Goal: Find specific page/section: Find specific page/section

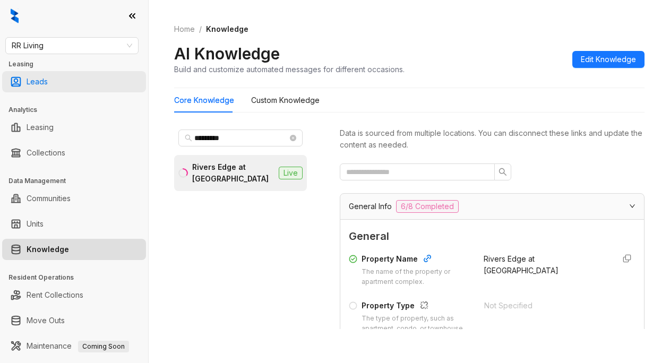
scroll to position [1525, 0]
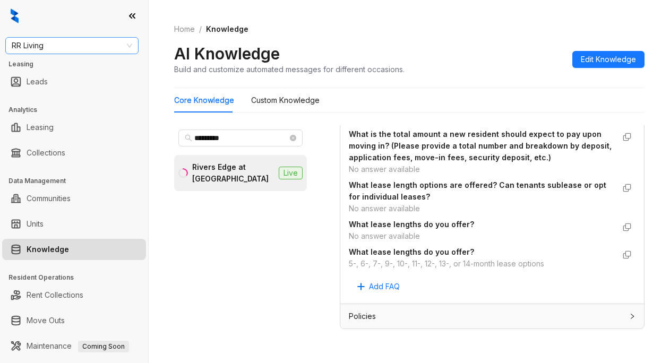
click at [65, 46] on span "RR Living" at bounding box center [72, 46] width 121 height 16
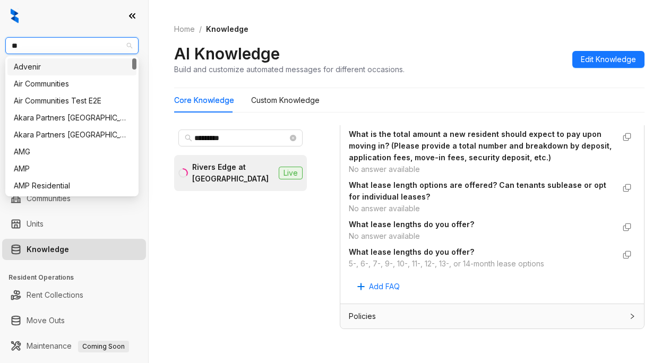
type input "***"
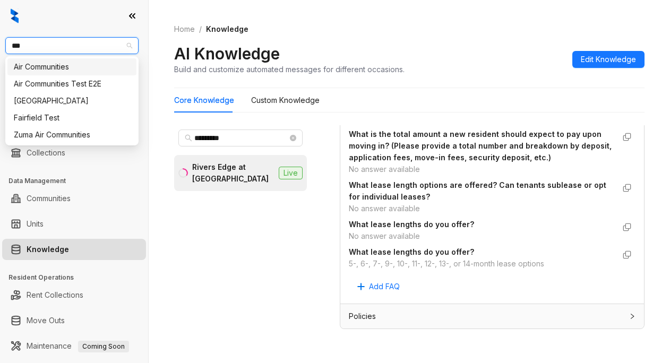
click at [57, 68] on div "Air Communities" at bounding box center [72, 67] width 116 height 12
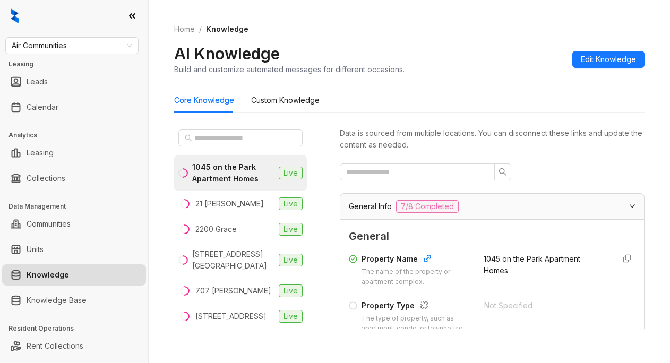
drag, startPoint x: 520, startPoint y: 68, endPoint x: 521, endPoint y: 77, distance: 8.6
click at [520, 68] on div "AI Knowledge Build and customize automated messages for different occasions. Ed…" at bounding box center [409, 59] width 470 height 31
click at [235, 135] on input "text" at bounding box center [240, 138] width 93 height 12
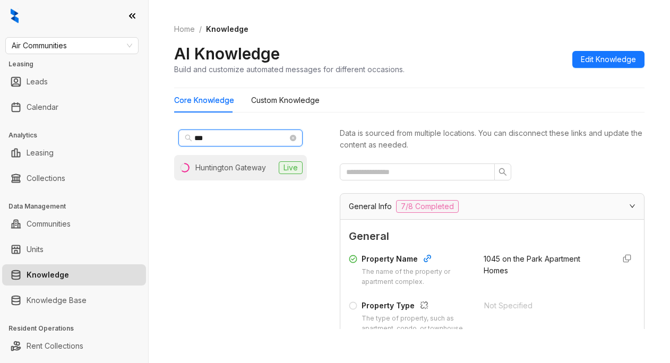
type input "***"
click at [269, 163] on li "Huntington Gateway Live" at bounding box center [240, 167] width 133 height 25
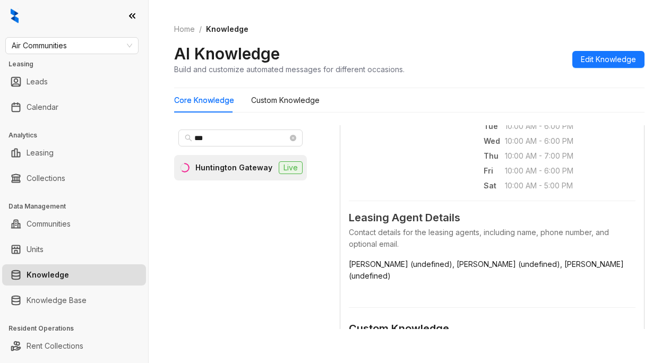
scroll to position [425, 0]
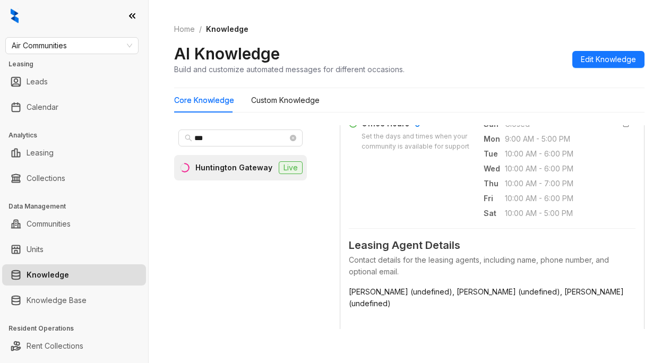
click at [518, 83] on div "Home / Knowledge AI Knowledge Build and customize automated messages for differ…" at bounding box center [409, 50] width 470 height 78
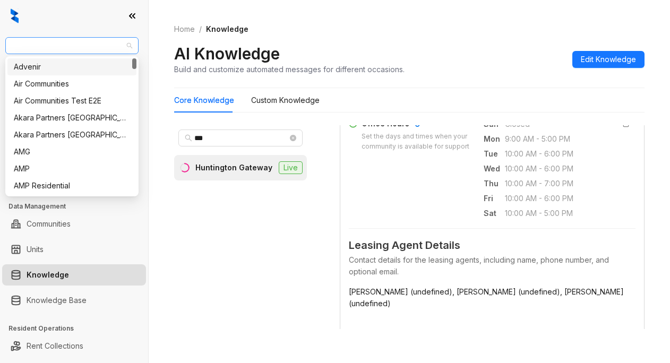
click at [83, 40] on span "Air Communities" at bounding box center [72, 46] width 121 height 16
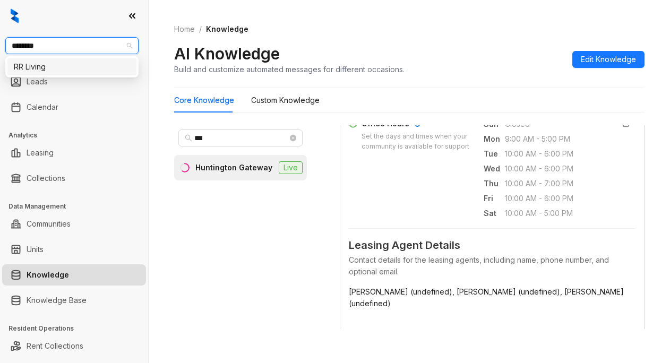
type input "*********"
click at [42, 68] on div "RR Living" at bounding box center [72, 67] width 116 height 12
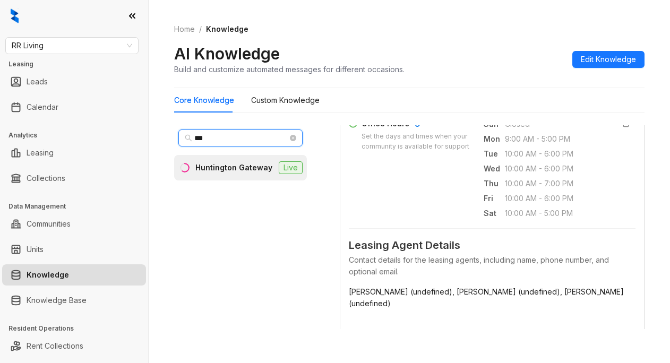
click at [229, 133] on input "***" at bounding box center [240, 138] width 93 height 12
type input "*"
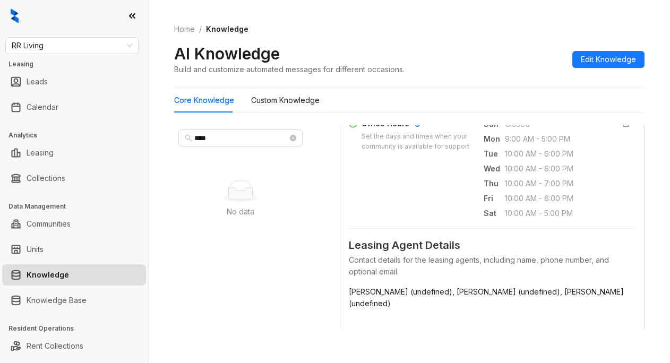
click at [530, 53] on div "AI Knowledge Build and customize automated messages for different occasions. Ed…" at bounding box center [409, 59] width 470 height 31
click at [220, 138] on input "****" at bounding box center [240, 138] width 93 height 12
type input "*******"
click at [523, 32] on ol "Home / Knowledge" at bounding box center [409, 29] width 470 height 12
click at [57, 46] on span "RR Living" at bounding box center [72, 46] width 121 height 16
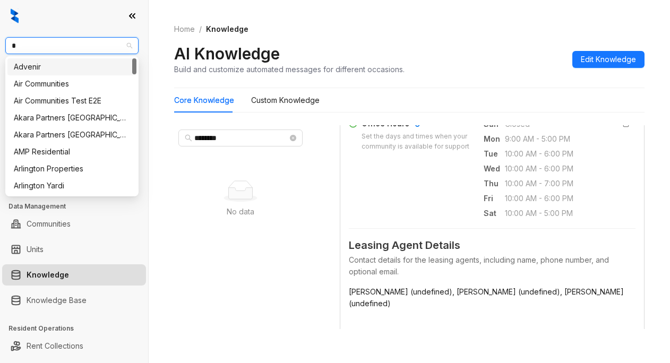
type input "**"
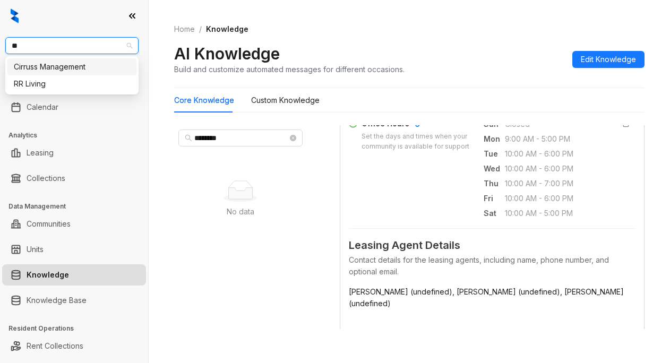
click at [42, 83] on div "RR Living" at bounding box center [72, 84] width 116 height 12
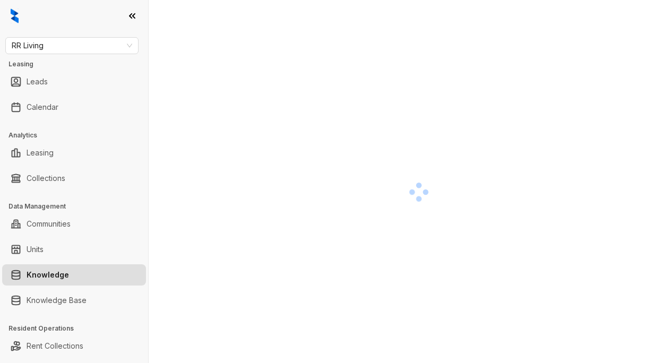
click at [518, 35] on div at bounding box center [419, 192] width 490 height 363
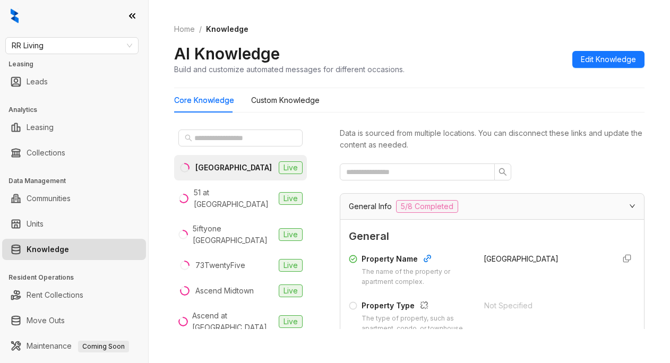
click at [505, 48] on div "AI Knowledge Build and customize automated messages for different occasions. Ed…" at bounding box center [409, 59] width 470 height 31
click at [226, 141] on input "text" at bounding box center [240, 138] width 93 height 12
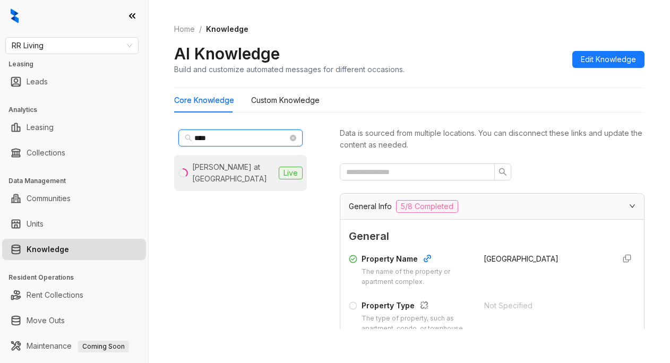
type input "****"
click at [237, 166] on div "Glen at Polo Park" at bounding box center [233, 172] width 82 height 23
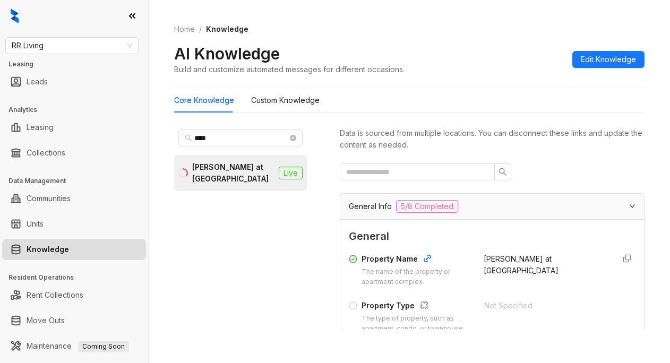
click at [521, 44] on div "AI Knowledge Build and customize automated messages for different occasions. Ed…" at bounding box center [409, 59] width 470 height 31
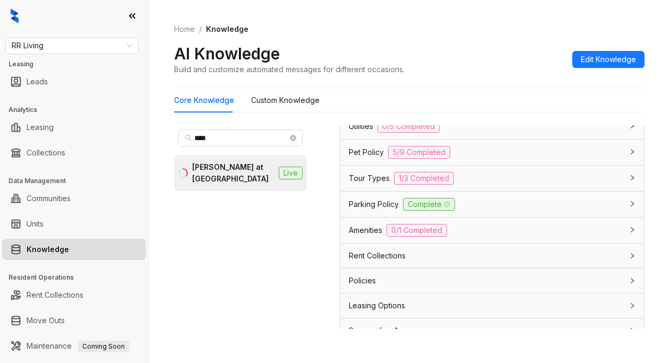
scroll to position [956, 0]
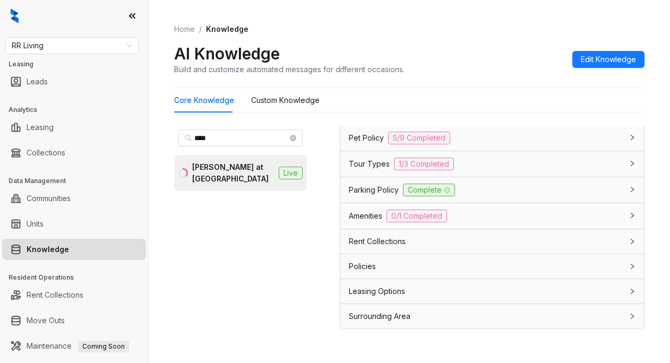
click at [365, 118] on span "Utilities" at bounding box center [361, 112] width 24 height 12
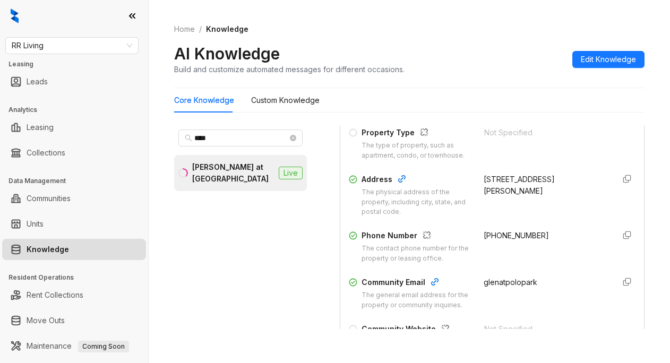
scroll to position [159, 0]
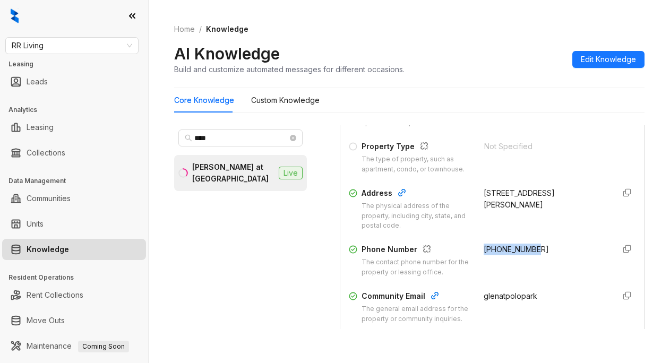
drag, startPoint x: 472, startPoint y: 258, endPoint x: 535, endPoint y: 259, distance: 63.7
click at [535, 259] on div "+14792240101" at bounding box center [545, 261] width 122 height 34
copy span "+14792240101"
click at [521, 39] on div "Home / Knowledge AI Knowledge Build and customize automated messages for differ…" at bounding box center [409, 50] width 470 height 78
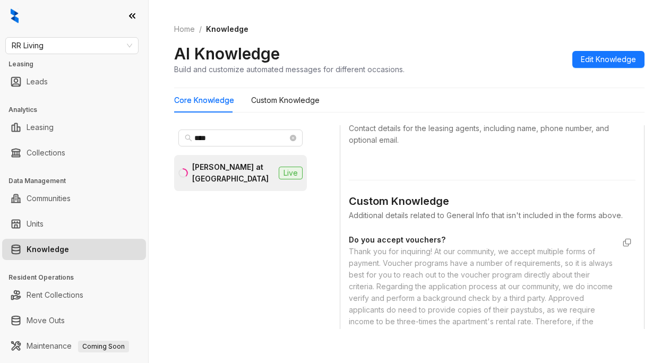
scroll to position [584, 0]
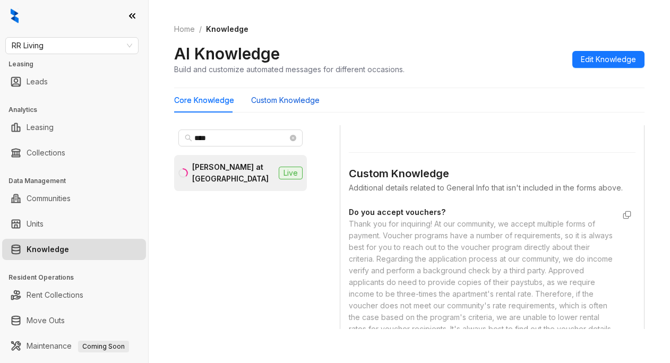
click at [277, 99] on Knowledge "Custom Knowledge" at bounding box center [285, 101] width 68 height 12
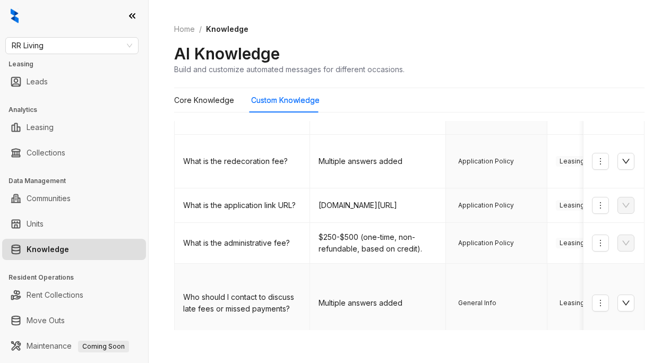
scroll to position [433, 0]
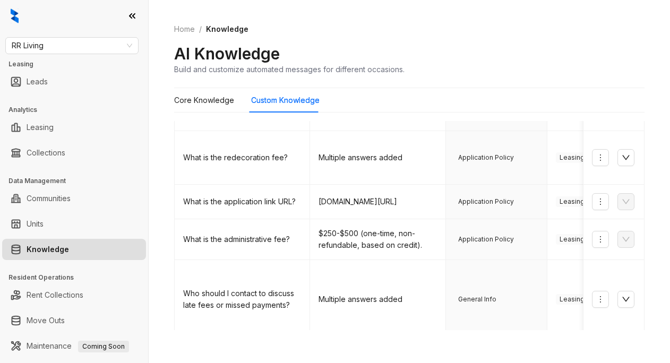
click at [437, 348] on link "2" at bounding box center [445, 356] width 16 height 16
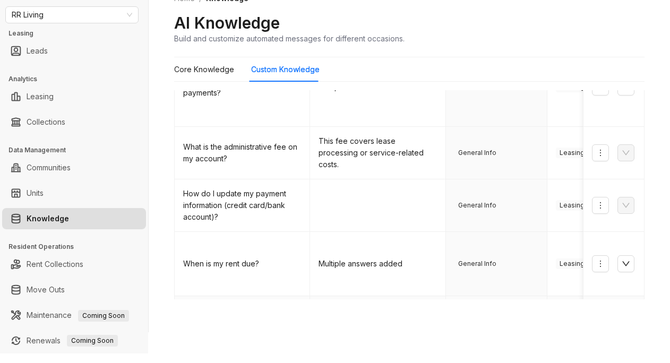
scroll to position [92, 0]
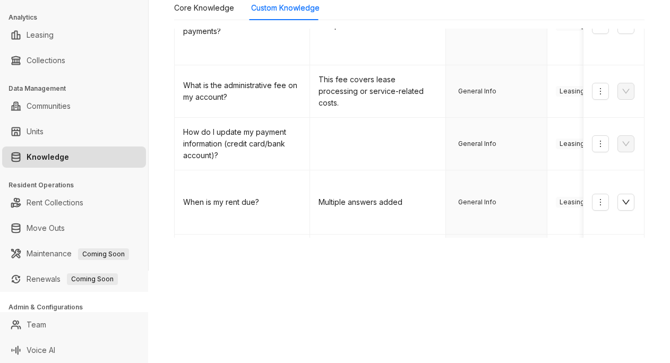
click at [458, 323] on link "3" at bounding box center [466, 331] width 16 height 16
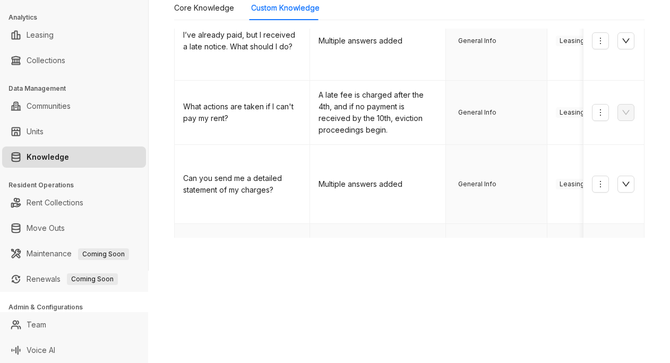
scroll to position [524, 0]
click at [479, 311] on link "4" at bounding box center [487, 319] width 16 height 16
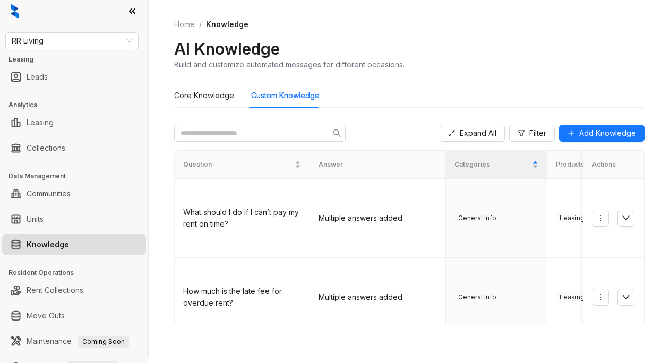
scroll to position [0, 0]
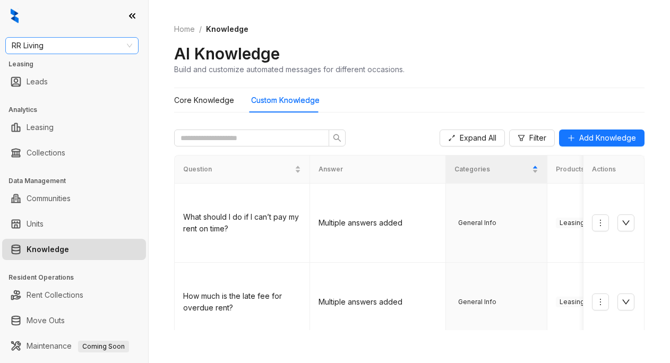
click at [73, 43] on span "RR Living" at bounding box center [72, 46] width 121 height 16
type input "******"
click at [64, 68] on div "Magnolia Capital" at bounding box center [72, 67] width 116 height 12
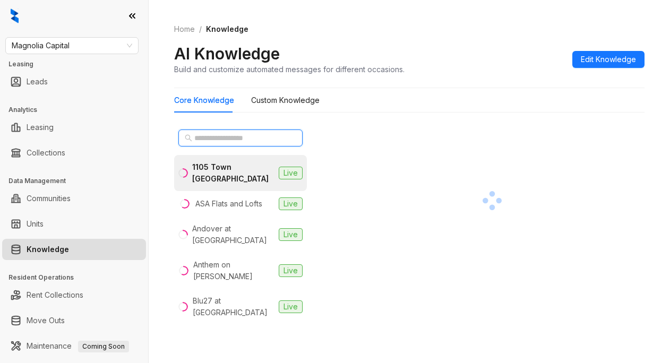
click at [205, 142] on input "text" at bounding box center [240, 138] width 93 height 12
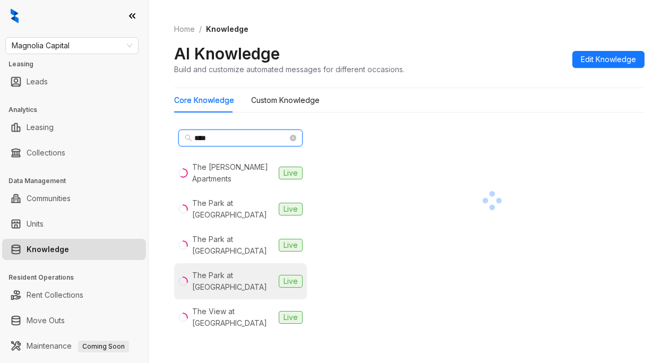
type input "***"
click at [208, 270] on div "The Park at Veneto" at bounding box center [233, 281] width 82 height 23
click at [222, 270] on div "The Park at Veneto" at bounding box center [233, 281] width 82 height 23
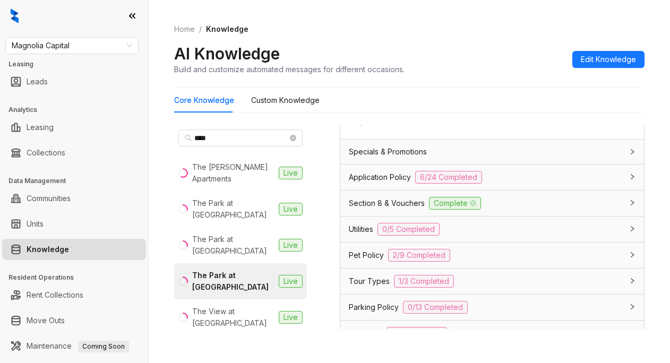
scroll to position [850, 0]
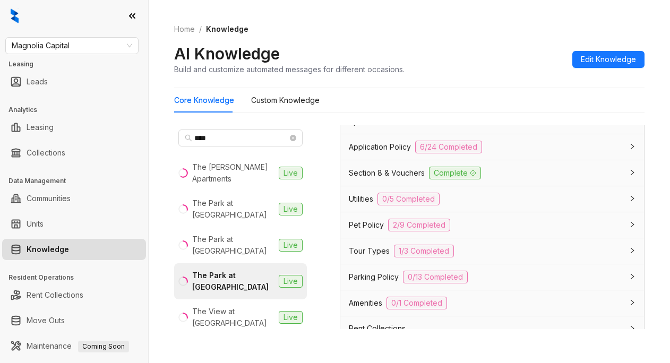
click at [363, 205] on span "Utilities" at bounding box center [361, 199] width 24 height 12
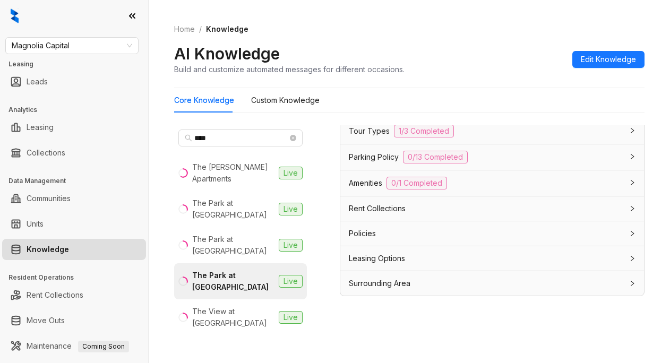
scroll to position [33, 0]
click at [288, 99] on Knowledge "Custom Knowledge" at bounding box center [285, 101] width 68 height 12
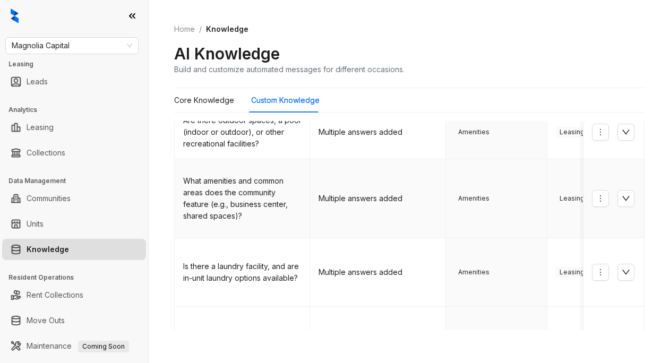
scroll to position [106, 0]
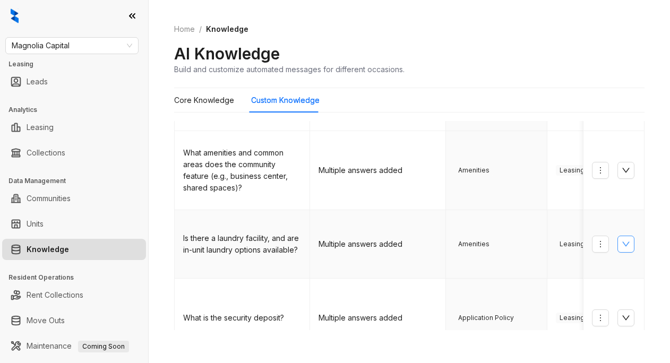
click at [622, 240] on icon "down" at bounding box center [626, 244] width 8 height 8
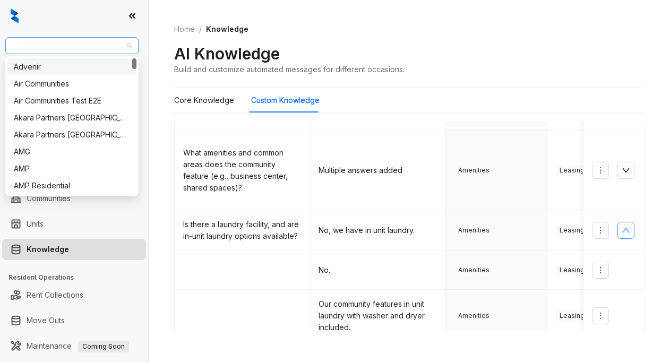
click at [83, 45] on span "Magnolia Capital" at bounding box center [72, 46] width 121 height 16
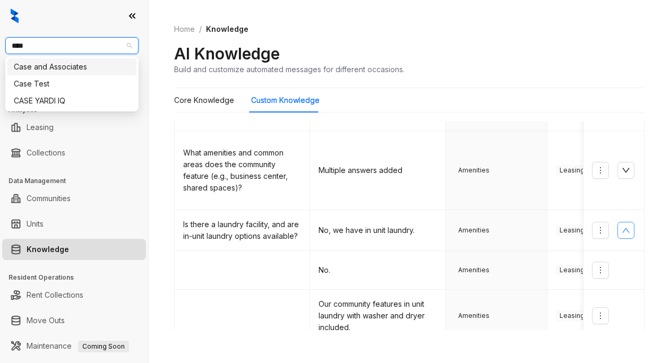
type input "****"
click at [65, 68] on div "Case and Associates" at bounding box center [72, 67] width 116 height 12
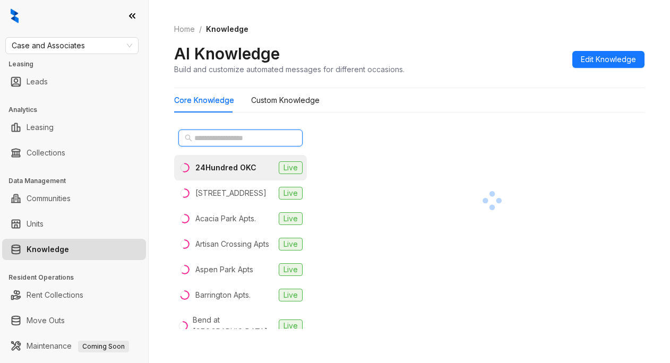
click at [234, 135] on input "text" at bounding box center [240, 138] width 93 height 12
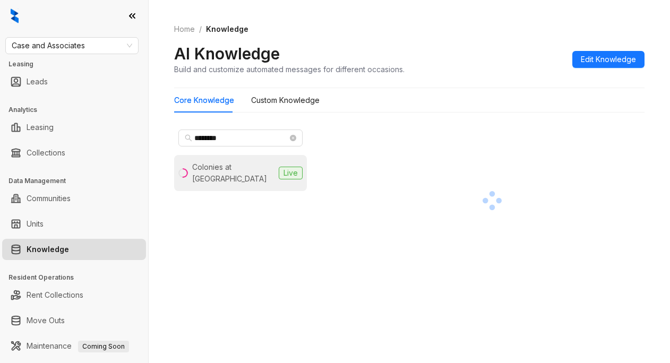
click at [267, 168] on li "Colonies at [GEOGRAPHIC_DATA] Live" at bounding box center [240, 173] width 133 height 36
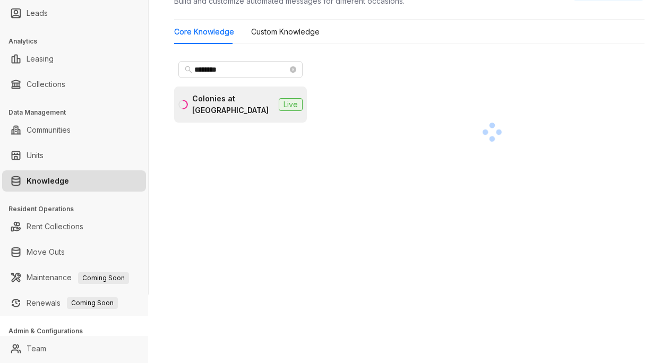
scroll to position [92, 0]
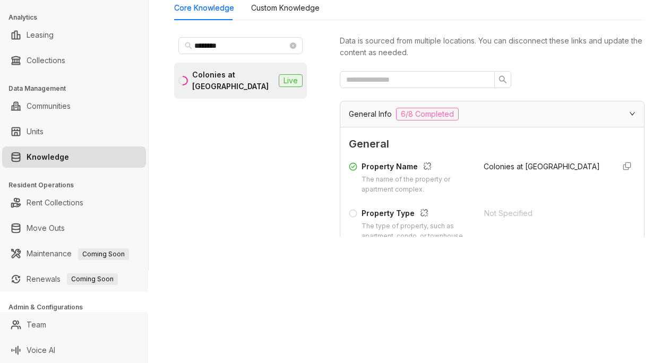
click at [546, 64] on div "Data is sourced from multiple locations. You can disconnect these links and upd…" at bounding box center [492, 135] width 305 height 204
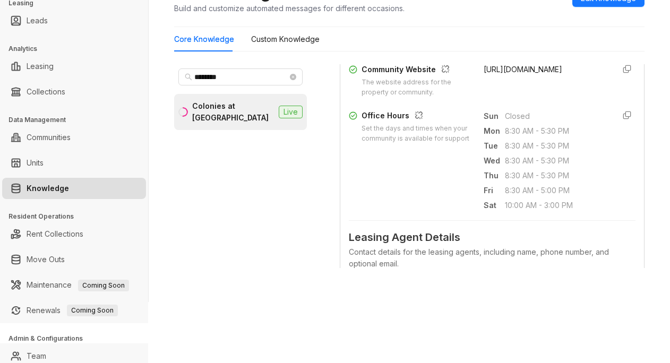
scroll to position [0, 0]
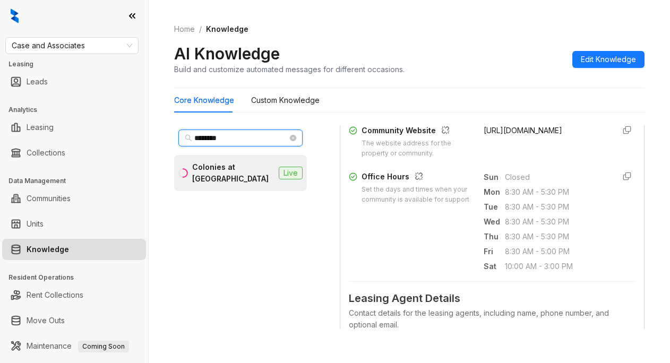
drag, startPoint x: 227, startPoint y: 138, endPoint x: 173, endPoint y: 136, distance: 54.2
click at [173, 136] on div "Home / Knowledge AI Knowledge Build and customize automated messages for differ…" at bounding box center [409, 181] width 521 height 363
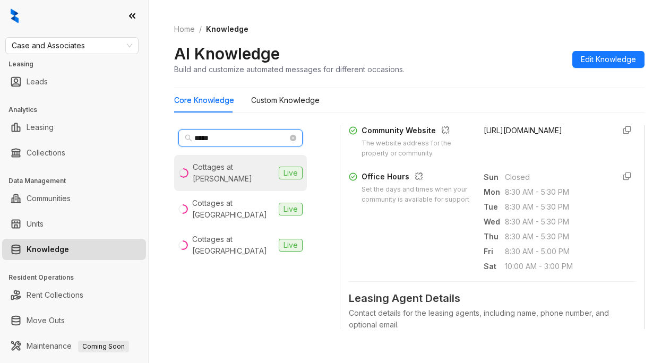
type input "*****"
click at [210, 179] on div "Cottages at [PERSON_NAME]" at bounding box center [234, 172] width 82 height 23
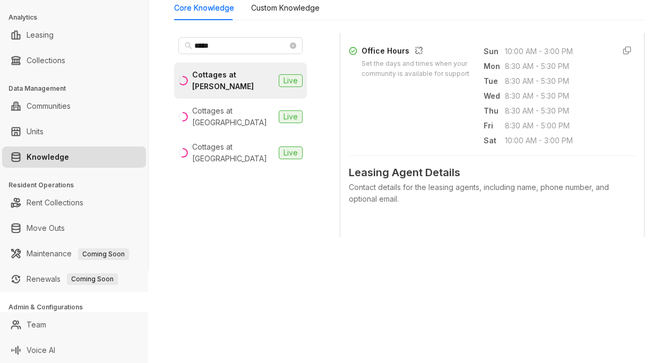
scroll to position [425, 0]
